Goal: Task Accomplishment & Management: Use online tool/utility

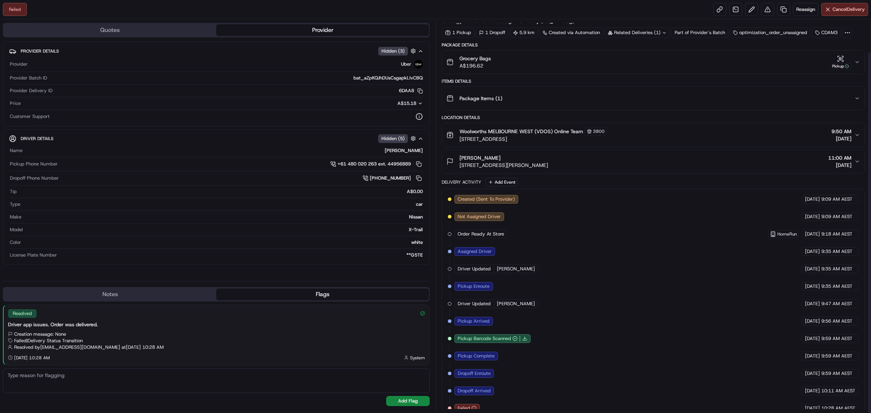
scroll to position [36, 0]
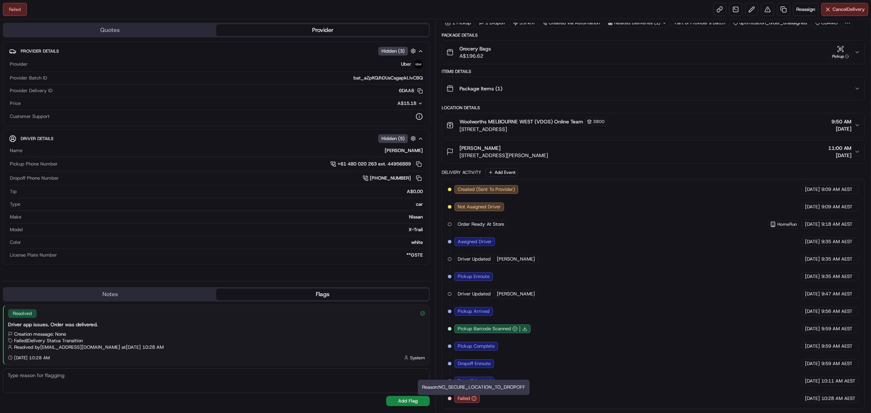
click at [475, 397] on circle "button" at bounding box center [474, 398] width 4 height 4
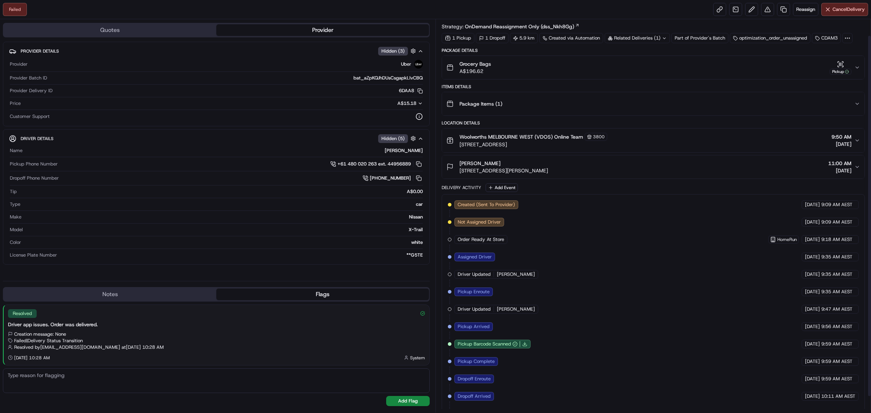
scroll to position [0, 0]
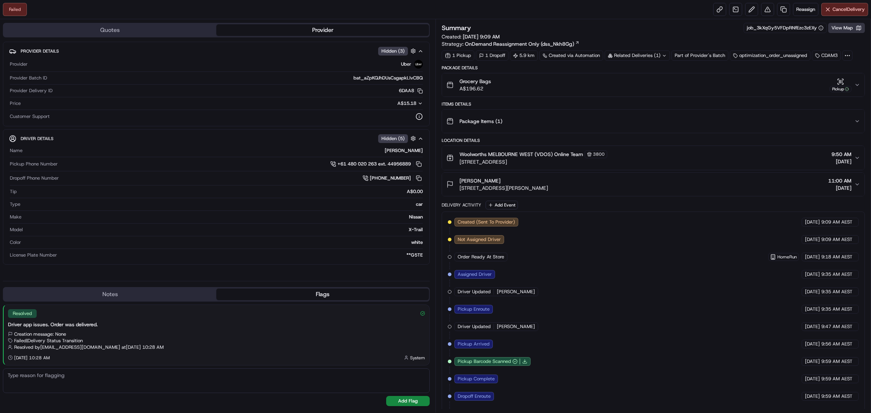
click at [854, 33] on button "View Map" at bounding box center [846, 28] width 37 height 10
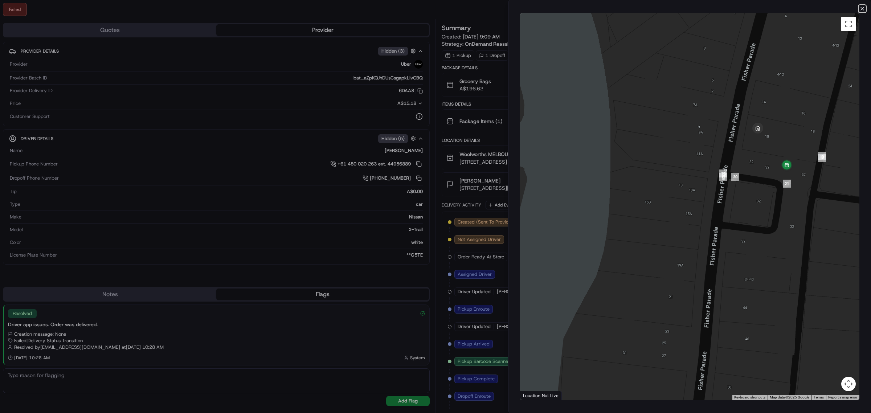
click at [859, 8] on icon "button" at bounding box center [862, 9] width 6 height 6
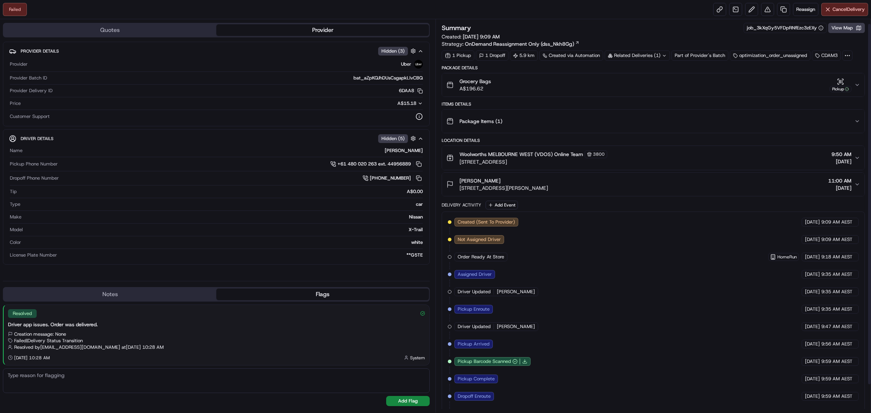
scroll to position [36, 0]
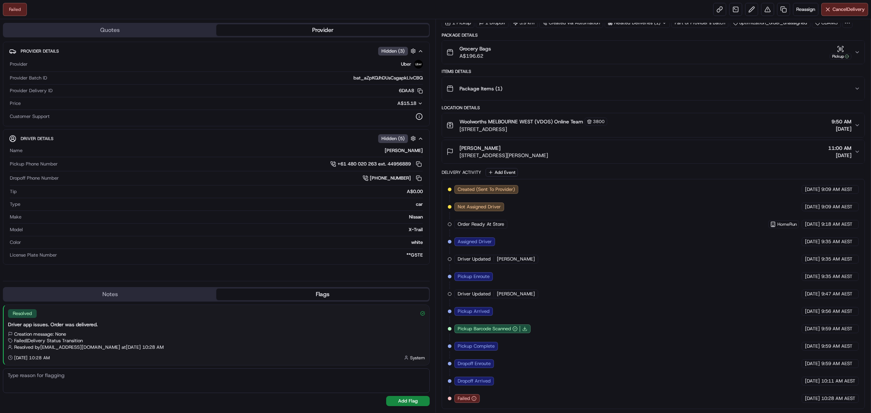
click at [492, 397] on div "Created (Sent To Provider) Uber [DATE] 9:09 AM AEST Not Assigned Driver Uber [D…" at bounding box center [653, 294] width 411 height 218
click at [775, 398] on div "Created (Sent To Provider) Uber [DATE] 9:09 AM AEST Not Assigned Driver Uber [D…" at bounding box center [653, 294] width 411 height 218
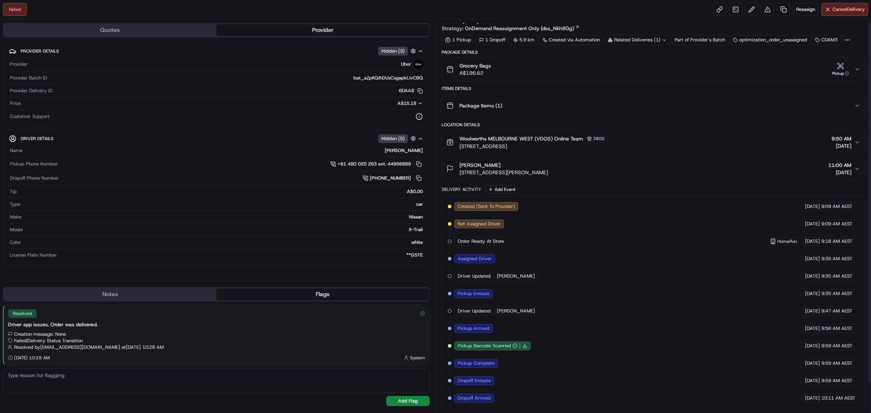
scroll to position [0, 0]
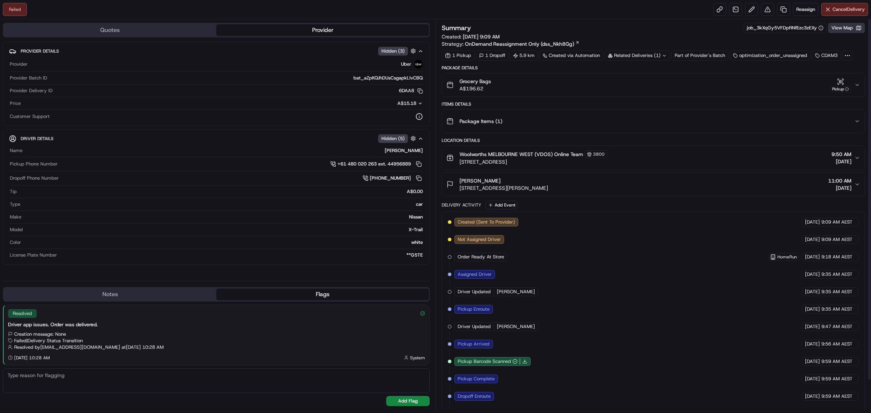
click at [848, 26] on button "View Map" at bounding box center [846, 28] width 37 height 10
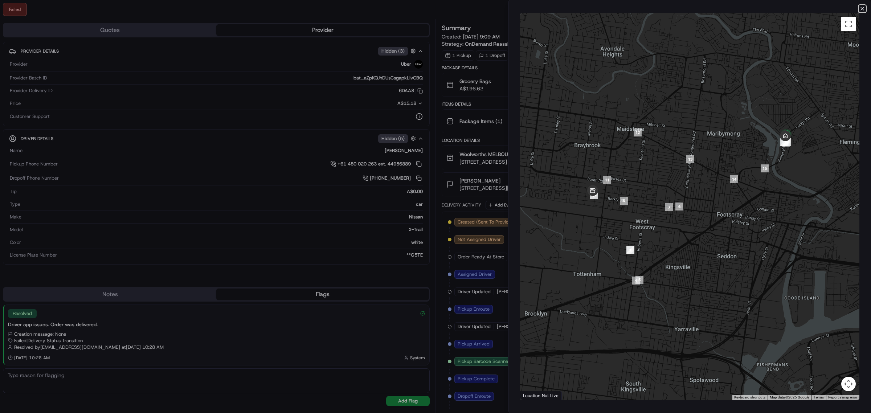
click at [859, 6] on icon "button" at bounding box center [862, 9] width 6 height 6
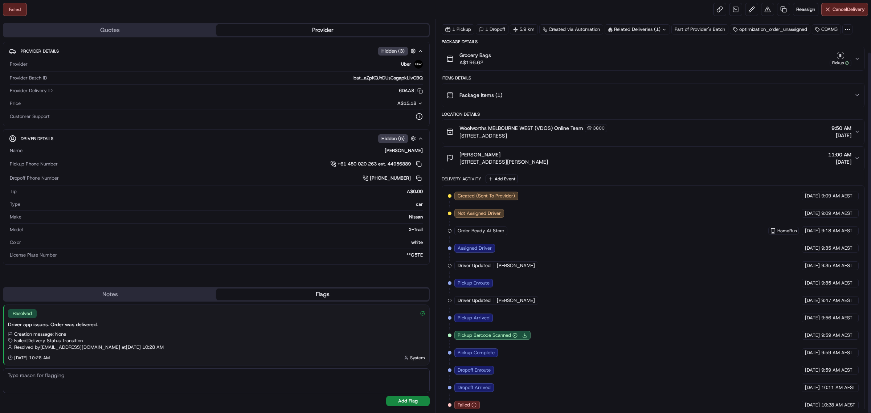
scroll to position [36, 0]
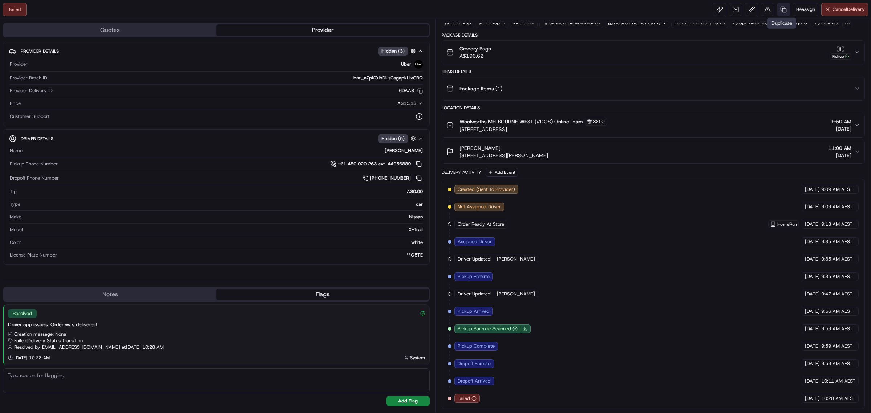
click at [783, 12] on link at bounding box center [783, 9] width 13 height 13
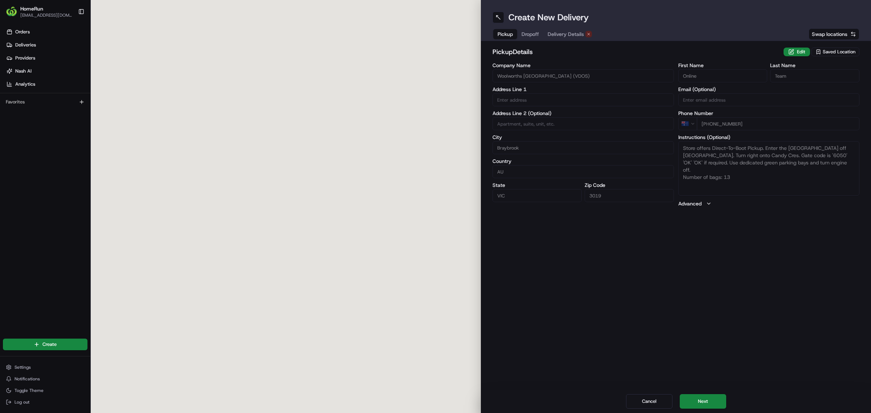
type input "[STREET_ADDRESS]"
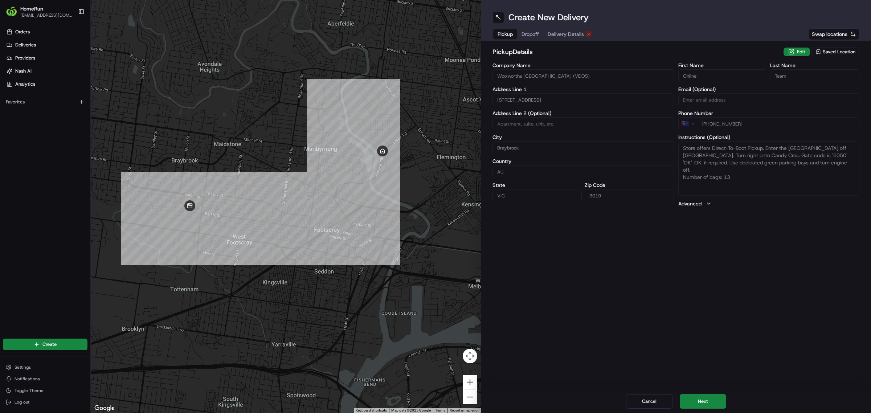
click at [565, 33] on span "Delivery Details" at bounding box center [566, 33] width 36 height 7
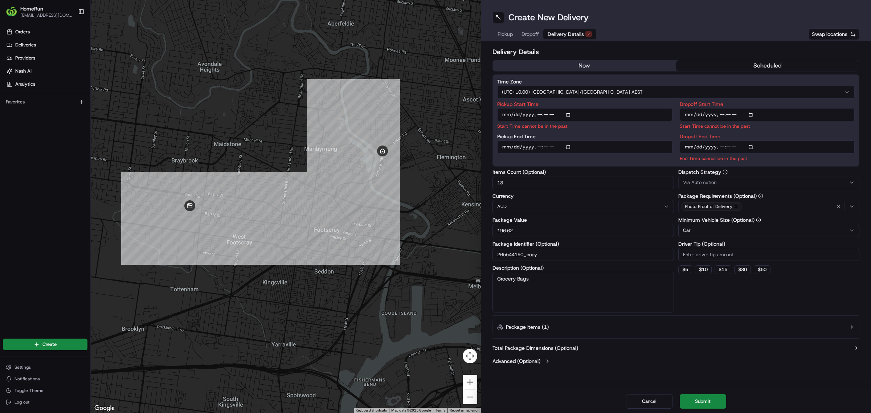
click at [599, 65] on button "now" at bounding box center [584, 65] width 183 height 11
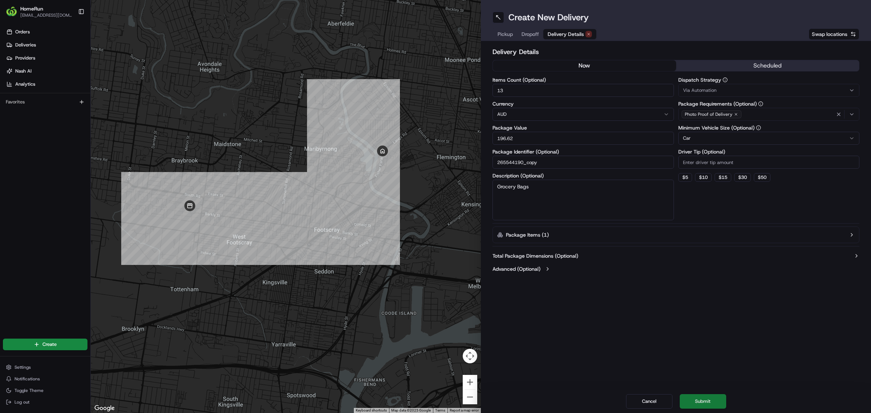
click at [694, 397] on button "Submit" at bounding box center [703, 401] width 46 height 15
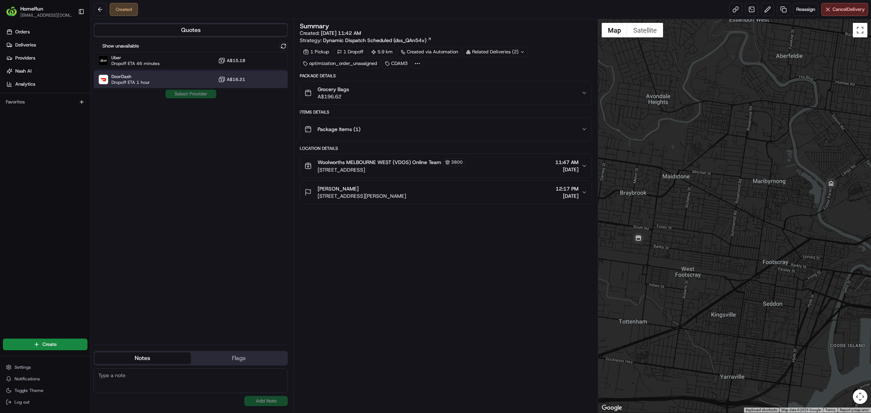
click at [160, 80] on div "DoorDash Dropoff ETA 1 hour A$16.21" at bounding box center [191, 79] width 194 height 17
click at [180, 91] on button "Assign Provider" at bounding box center [191, 94] width 52 height 9
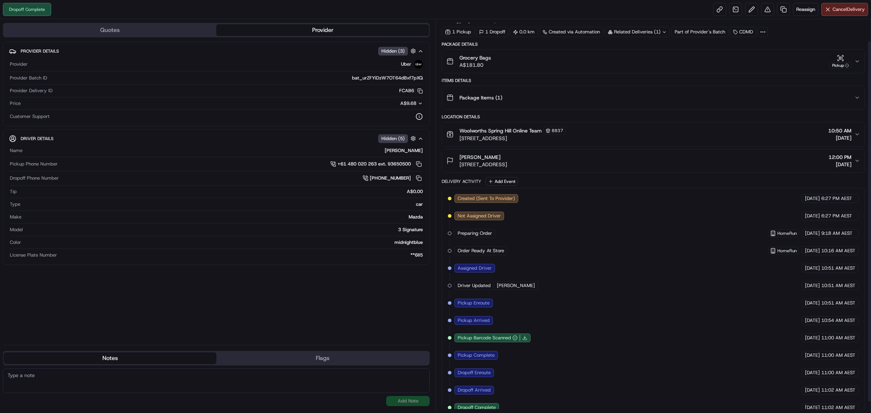
scroll to position [36, 0]
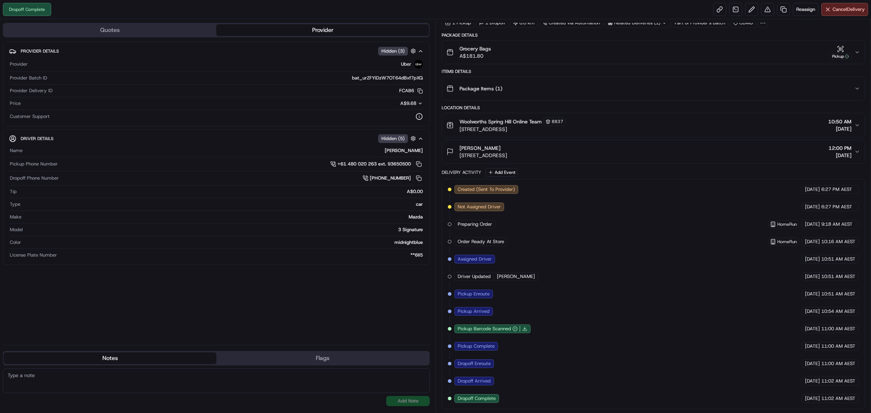
click at [857, 49] on icon "button" at bounding box center [857, 52] width 6 height 6
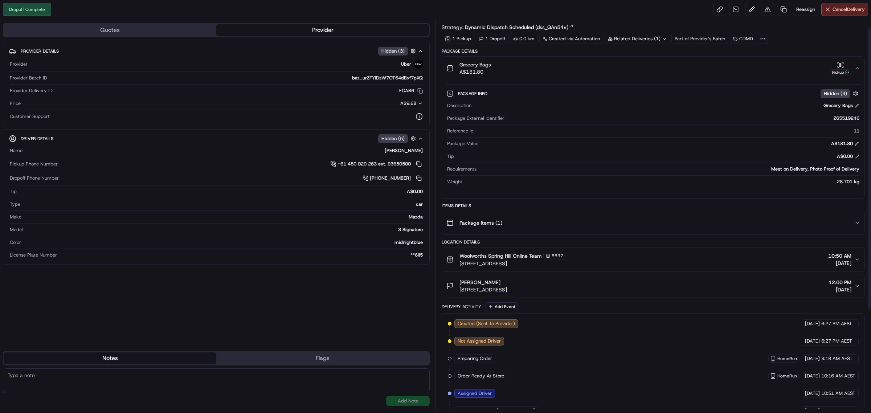
scroll to position [0, 0]
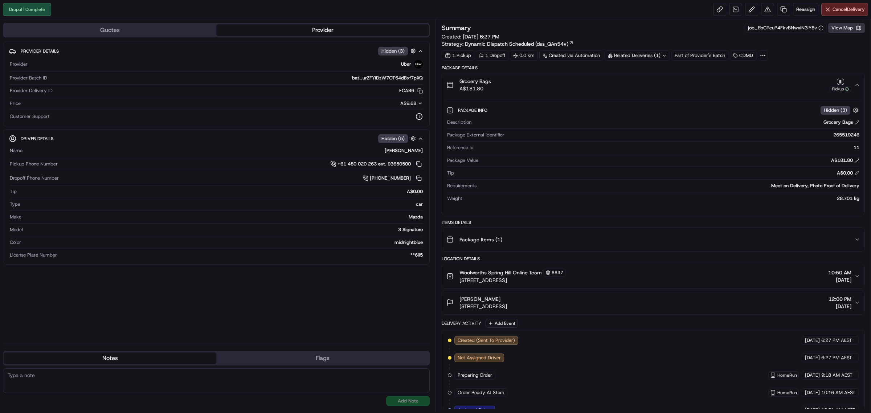
click at [853, 29] on button "View Map" at bounding box center [846, 28] width 37 height 10
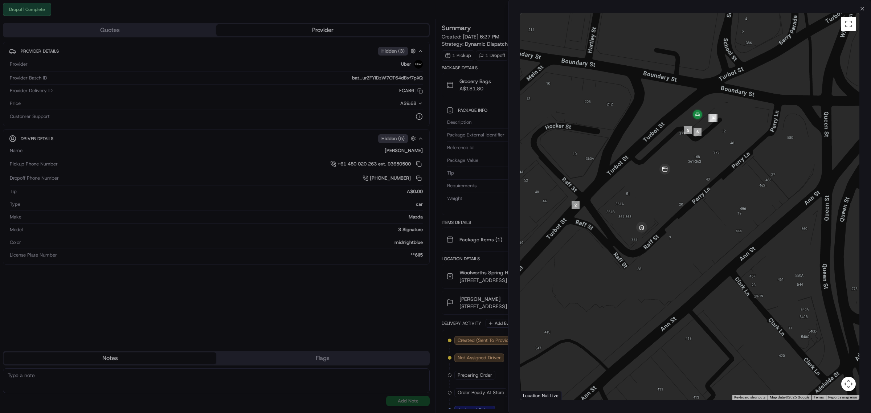
click at [363, 313] on div at bounding box center [435, 206] width 871 height 413
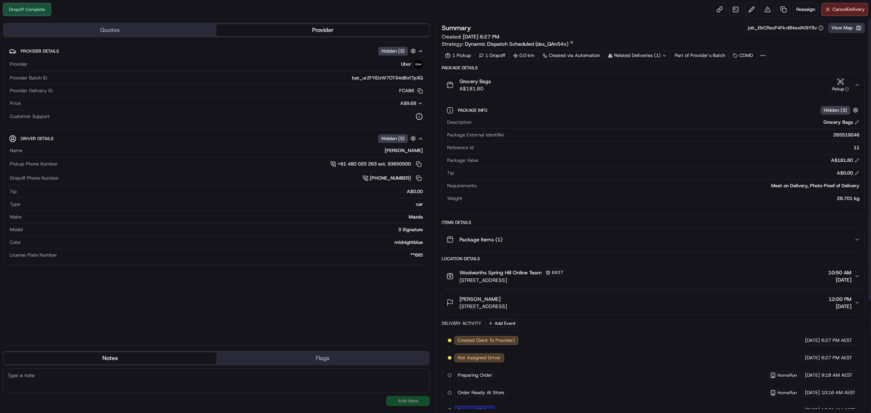
click at [840, 31] on button "View Map" at bounding box center [846, 28] width 37 height 10
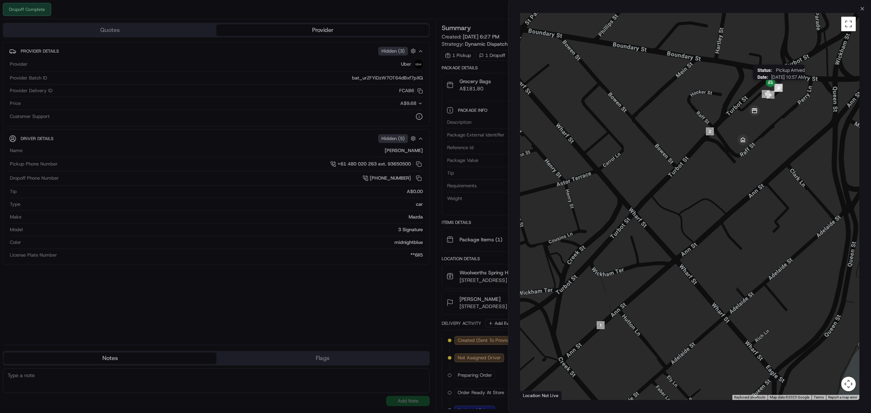
click at [779, 88] on img "4" at bounding box center [779, 88] width 8 height 8
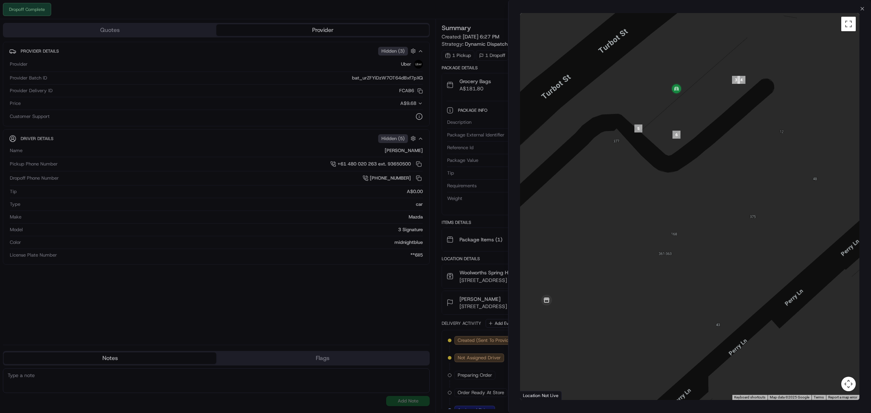
drag, startPoint x: 699, startPoint y: 86, endPoint x: 589, endPoint y: 195, distance: 154.2
click at [589, 195] on div at bounding box center [689, 206] width 339 height 387
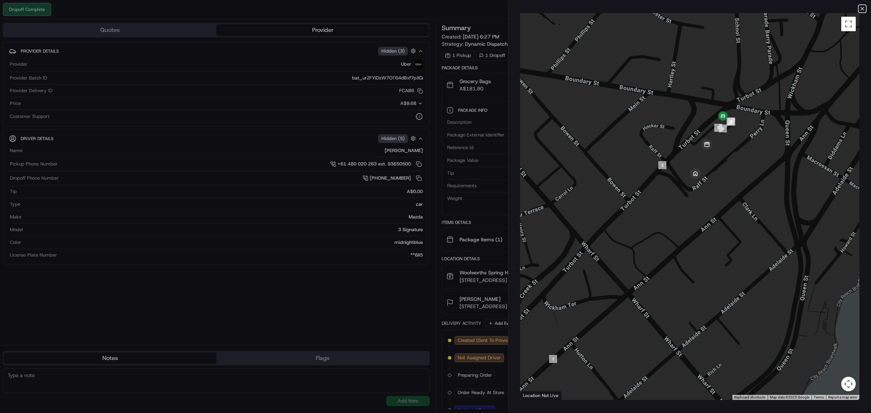
click at [860, 7] on icon "button" at bounding box center [862, 9] width 6 height 6
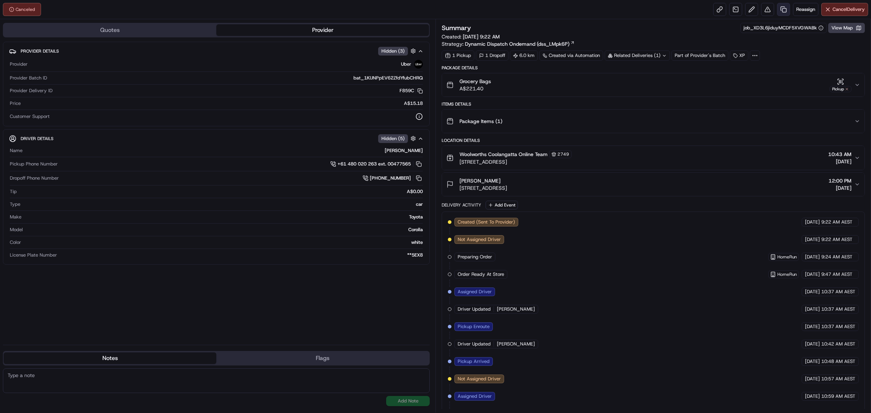
click at [779, 8] on link at bounding box center [783, 9] width 13 height 13
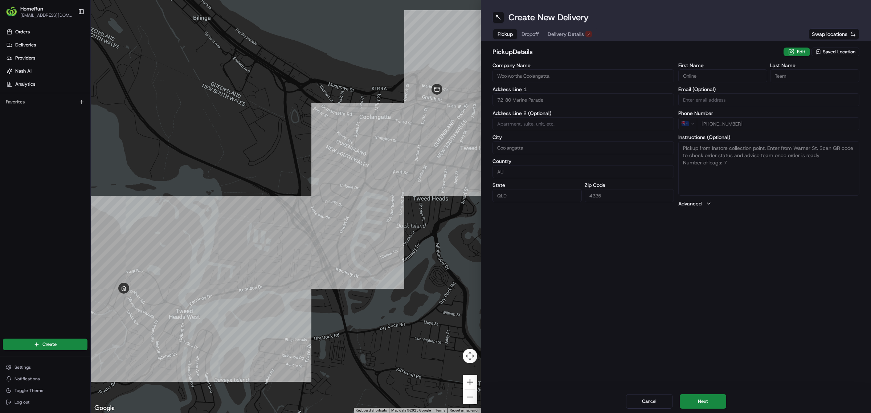
click at [563, 37] on span "Delivery Details" at bounding box center [566, 33] width 36 height 7
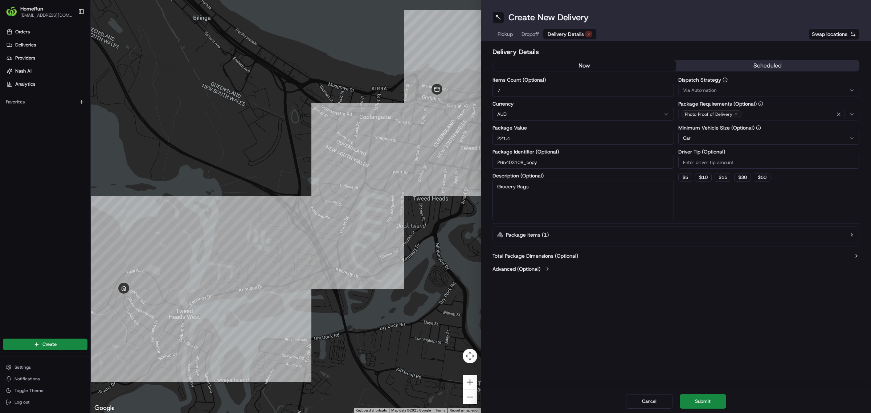
click at [542, 61] on button "now" at bounding box center [584, 65] width 183 height 11
click at [702, 398] on button "Submit" at bounding box center [703, 401] width 46 height 15
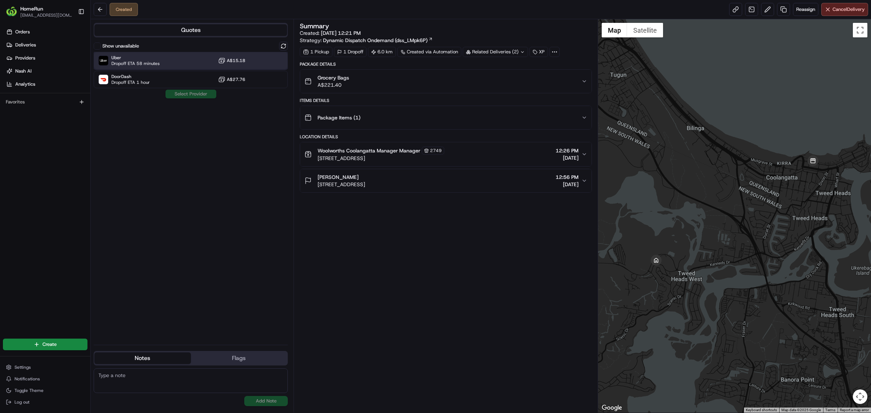
click at [160, 61] on div "Uber Dropoff ETA 58 minutes A$15.18" at bounding box center [191, 60] width 194 height 17
click at [195, 93] on button "Assign Provider" at bounding box center [191, 94] width 52 height 9
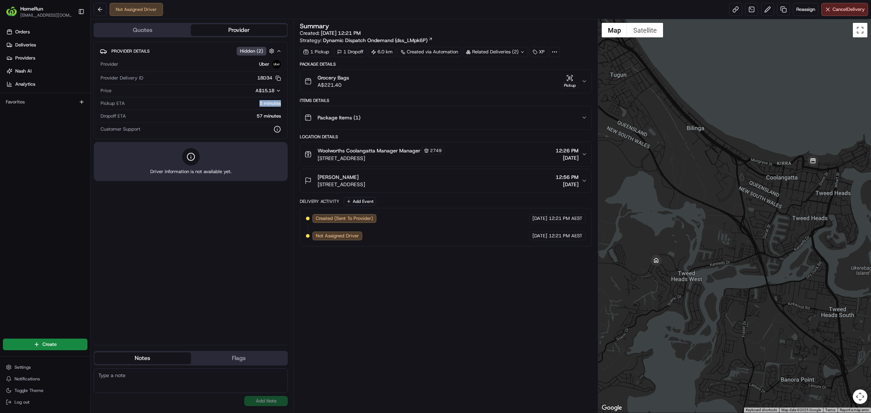
drag, startPoint x: 280, startPoint y: 104, endPoint x: 251, endPoint y: 102, distance: 28.7
click at [251, 102] on div "5 minutes" at bounding box center [204, 103] width 153 height 7
click at [234, 103] on div "5 minutes" at bounding box center [204, 103] width 153 height 7
